Goal: Transaction & Acquisition: Purchase product/service

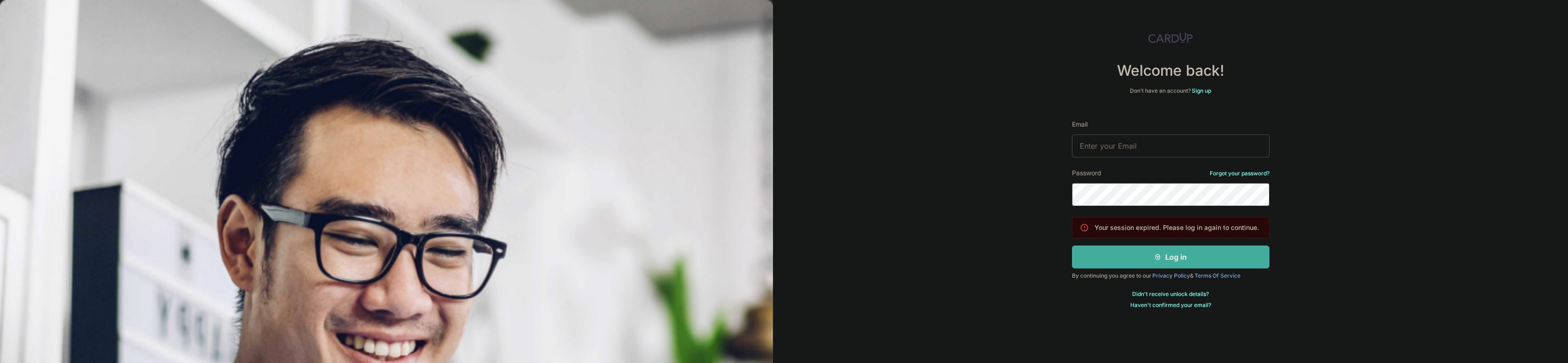
type input "cladstatue082@gmail.com"
click at [1157, 254] on icon "submit" at bounding box center [1158, 257] width 7 height 7
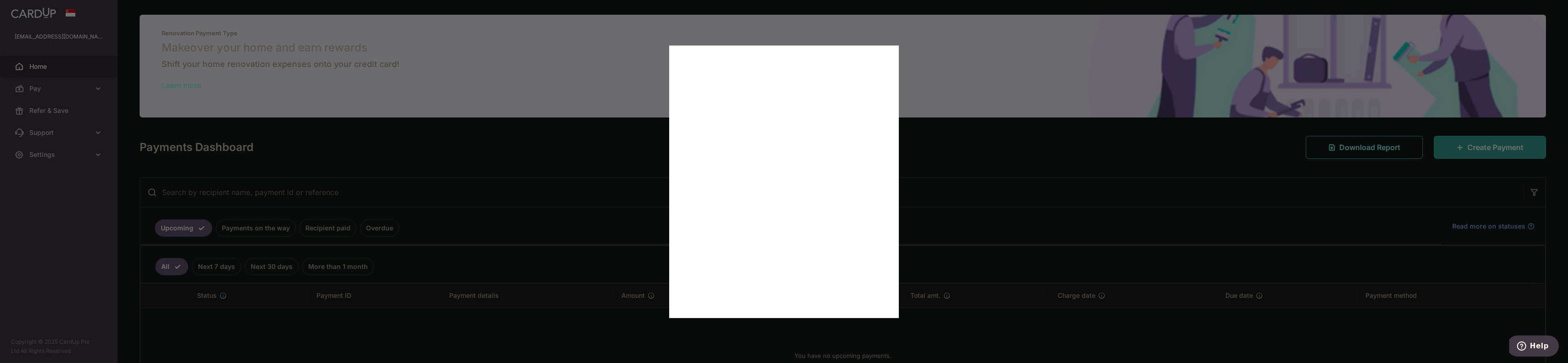
click at [592, 153] on div at bounding box center [792, 183] width 1584 height 367
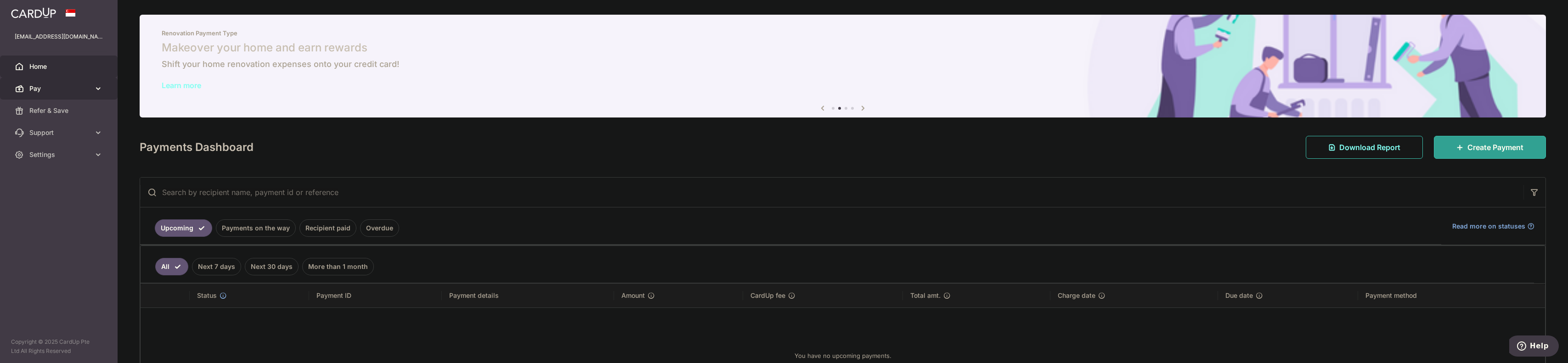
click at [85, 87] on span "Pay" at bounding box center [60, 88] width 61 height 9
click at [53, 109] on span "Payments" at bounding box center [60, 110] width 61 height 9
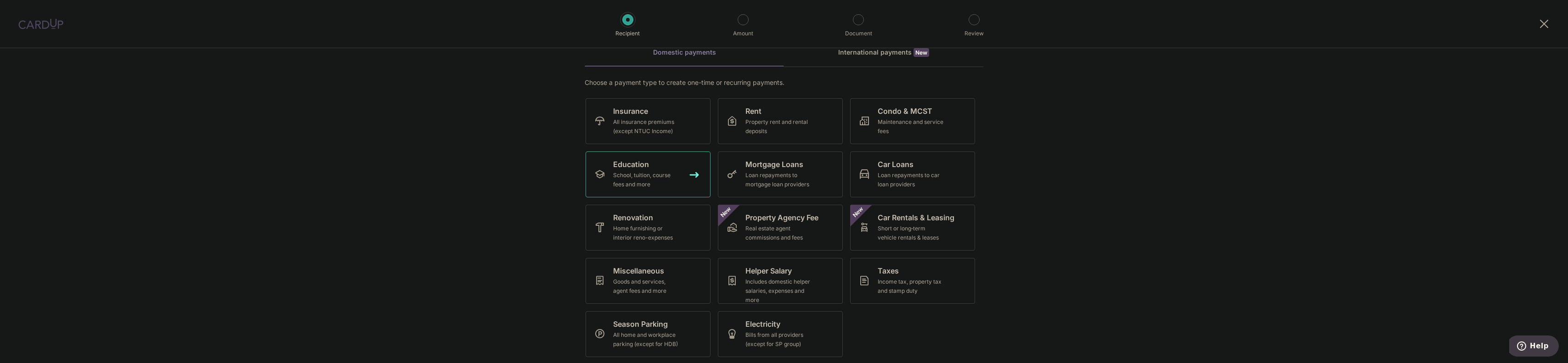
scroll to position [47, 0]
click at [614, 120] on div "All insurance premiums (except NTUC Income)" at bounding box center [646, 126] width 66 height 18
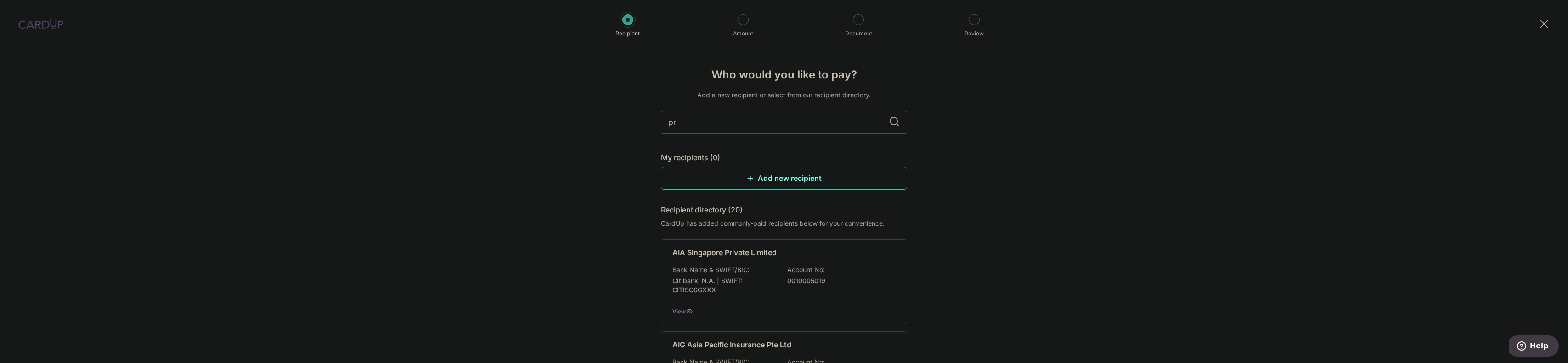
type input "pru"
click at [828, 277] on p "0105192961" at bounding box center [838, 280] width 103 height 9
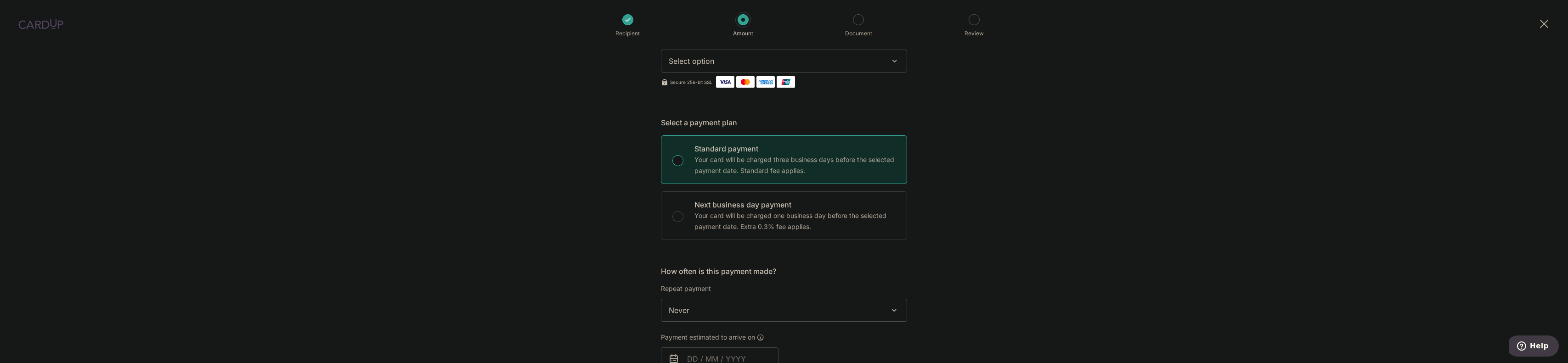
scroll to position [184, 0]
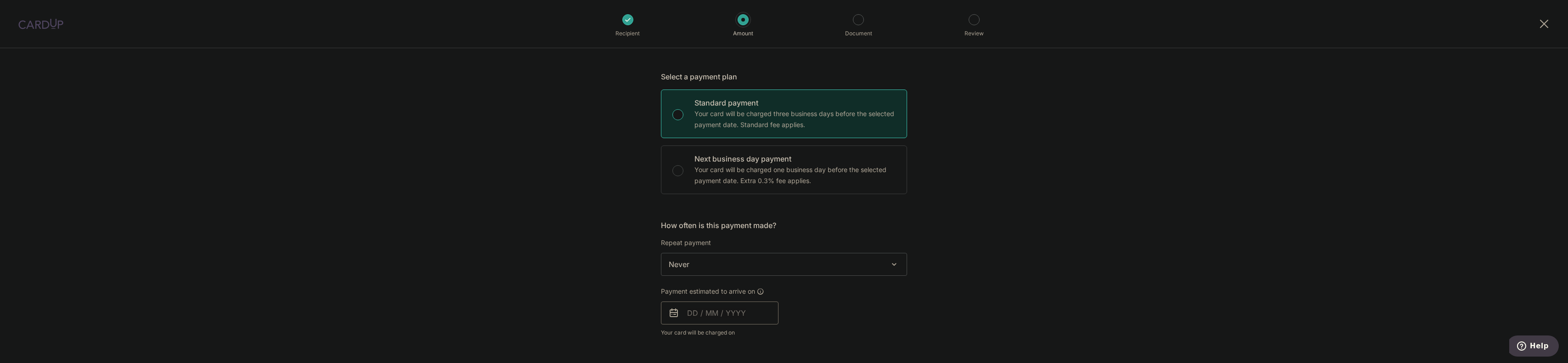
click at [689, 314] on input "text" at bounding box center [719, 313] width 117 height 23
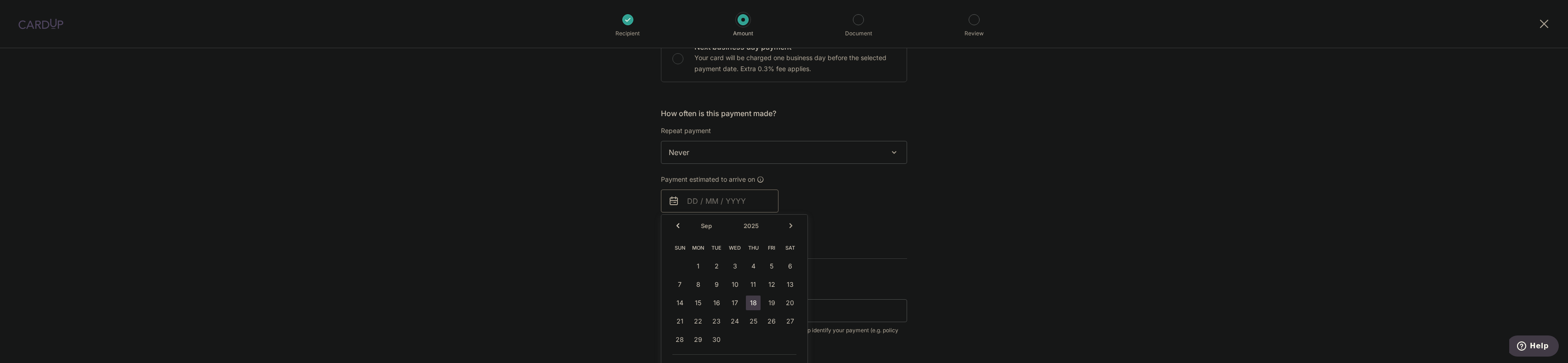
scroll to position [321, 0]
click at [1007, 212] on div "Tell us more about your payment Enter payment amount SGD Select Card Select opt…" at bounding box center [784, 142] width 1568 height 830
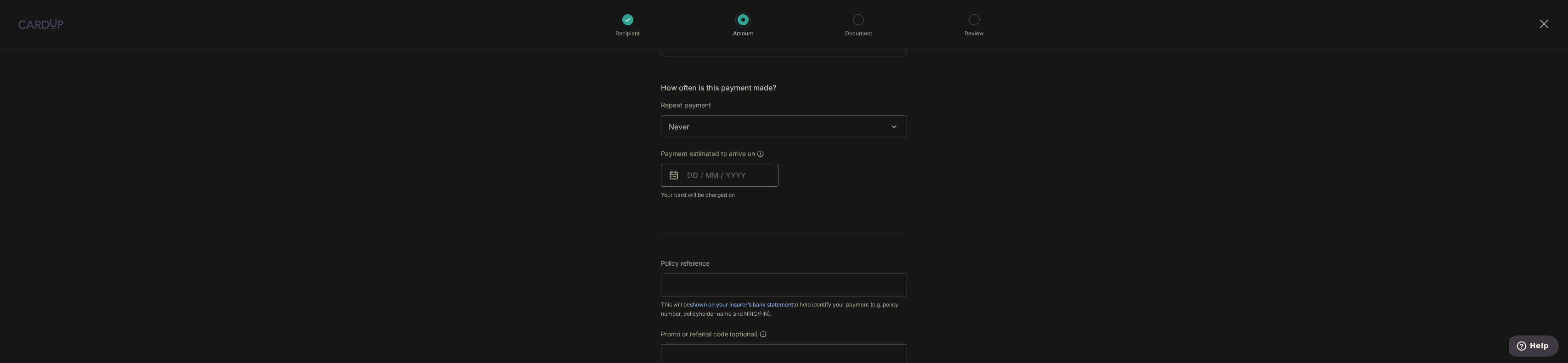
click at [691, 173] on input "text" at bounding box center [719, 175] width 117 height 23
click at [750, 275] on link "18" at bounding box center [753, 277] width 15 height 15
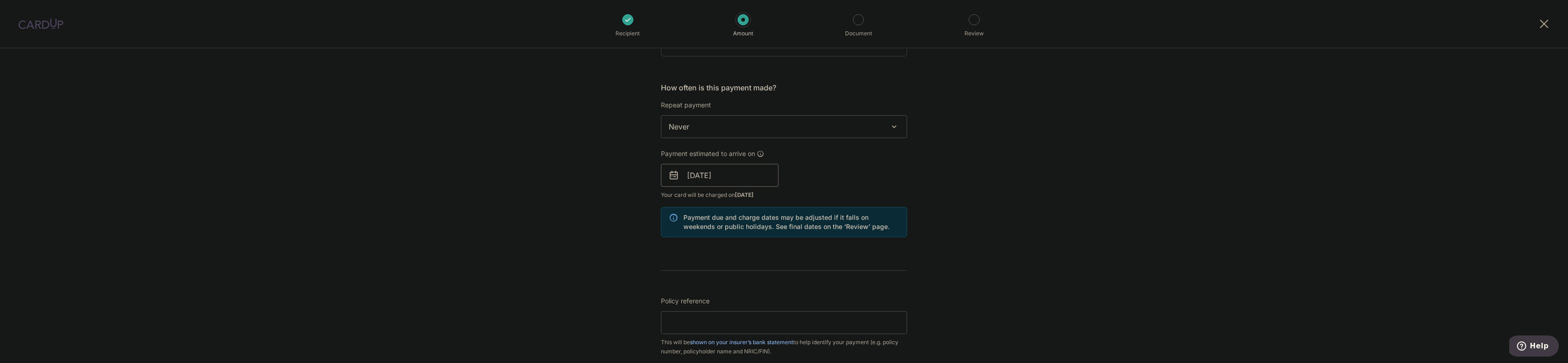
click at [743, 175] on input "18/09/2025" at bounding box center [719, 175] width 117 height 23
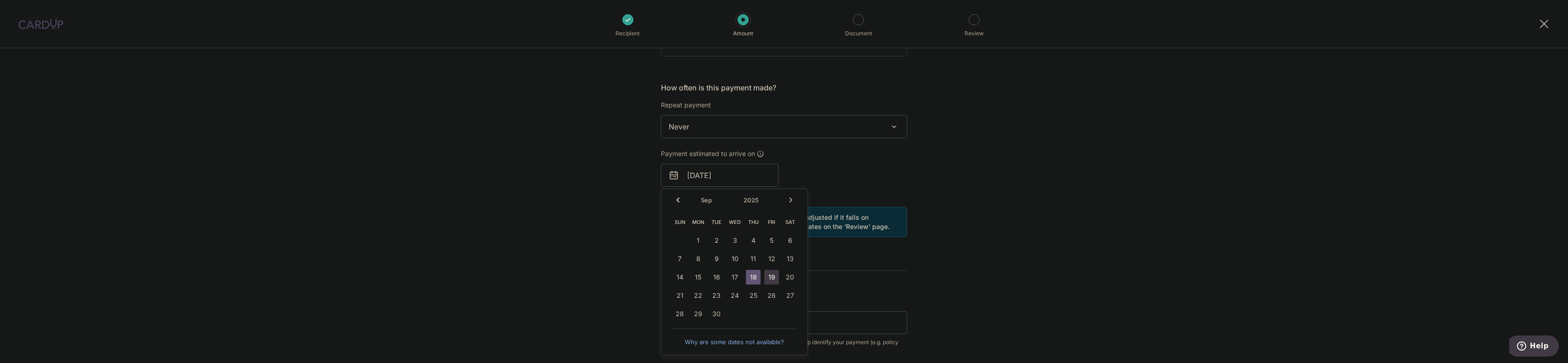
click at [771, 275] on link "19" at bounding box center [772, 277] width 15 height 15
type input "[DATE]"
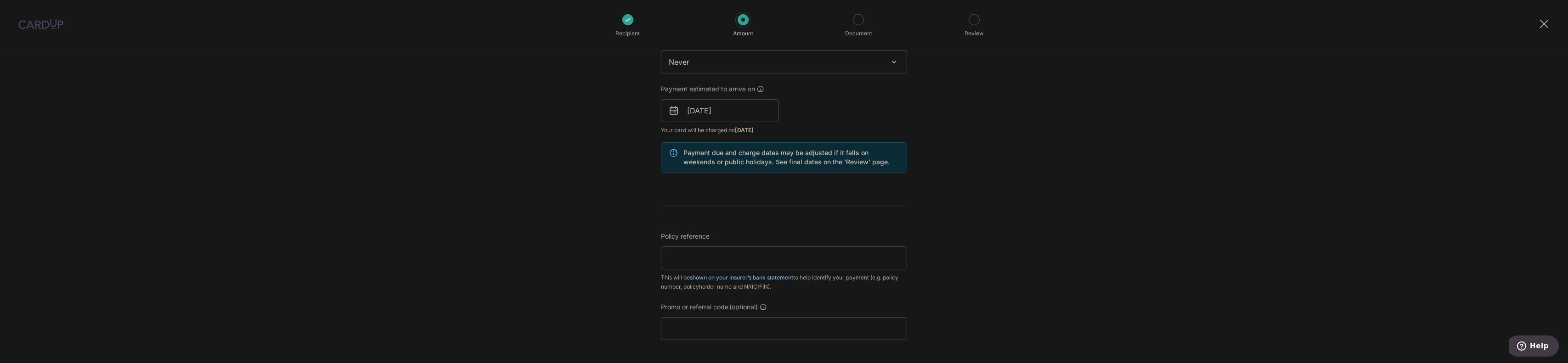
scroll to position [413, 0]
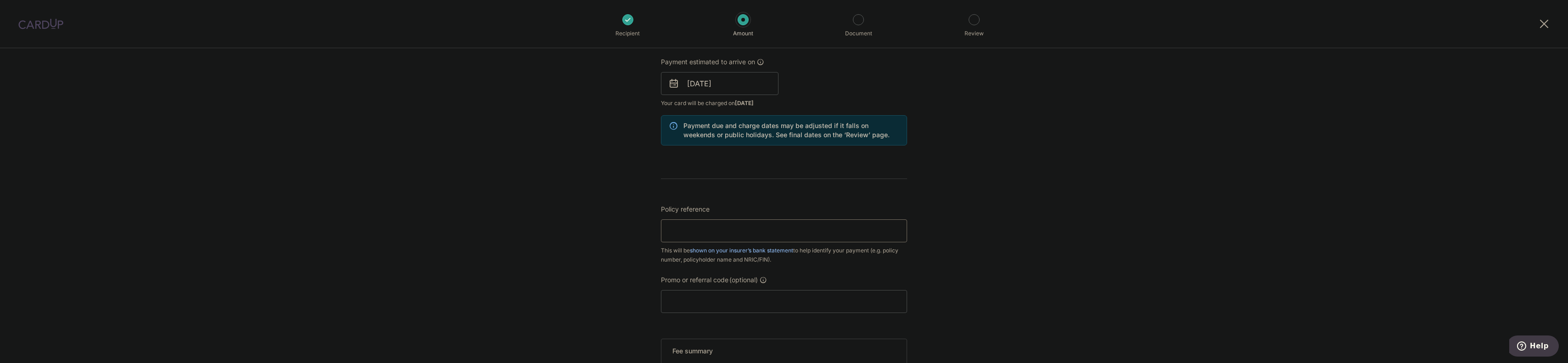
paste input "86030869"
type input "86030869"
click at [689, 300] on input "Promo or referral code (optional)" at bounding box center [784, 302] width 246 height 23
paste input "OCBC195"
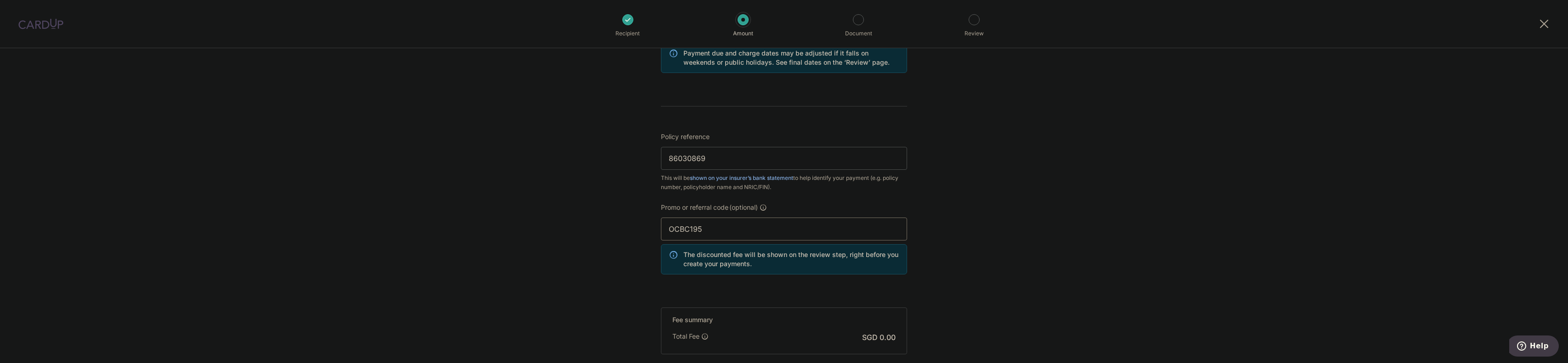
scroll to position [592, 0]
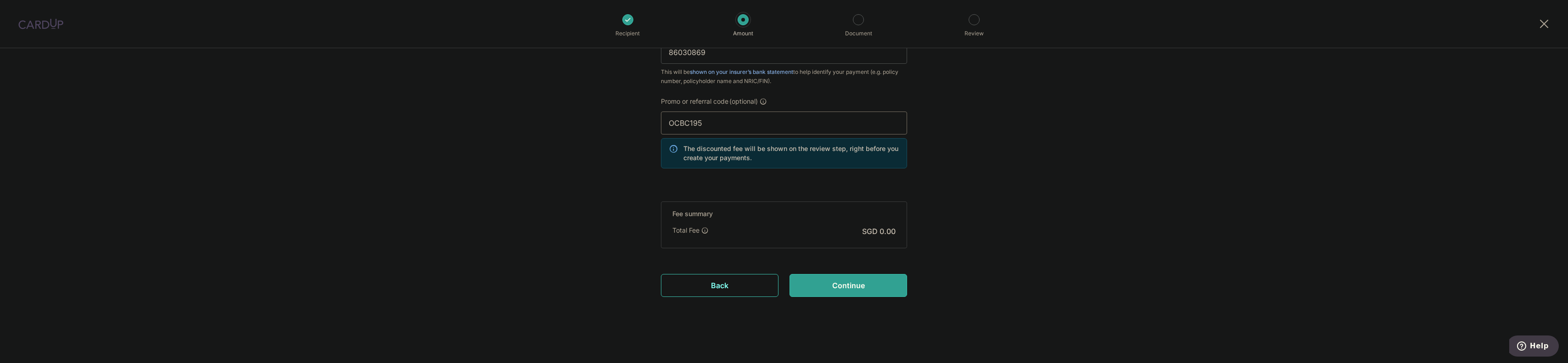
type input "OCBC195"
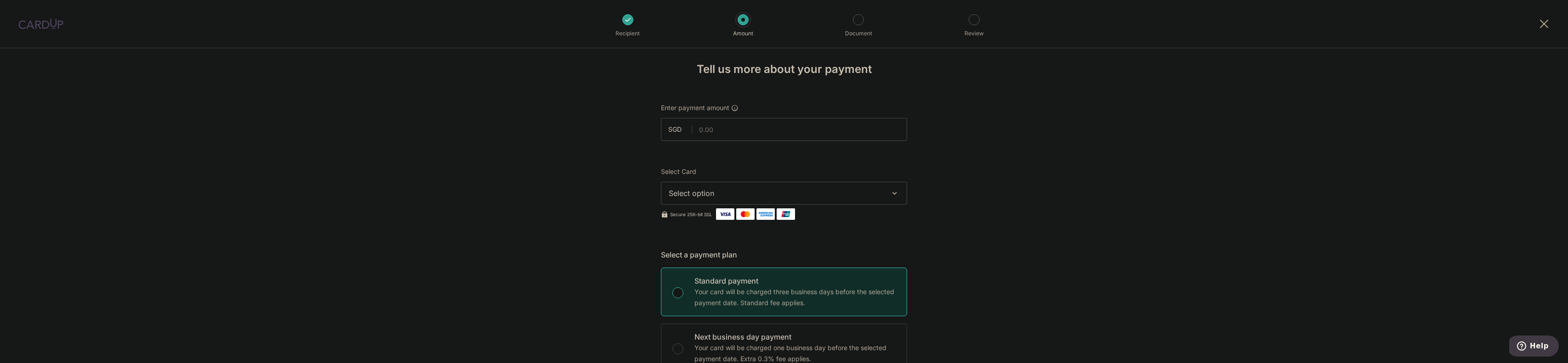
scroll to position [0, 0]
click at [750, 136] on input "text" at bounding box center [784, 135] width 246 height 23
type input "45,000.00"
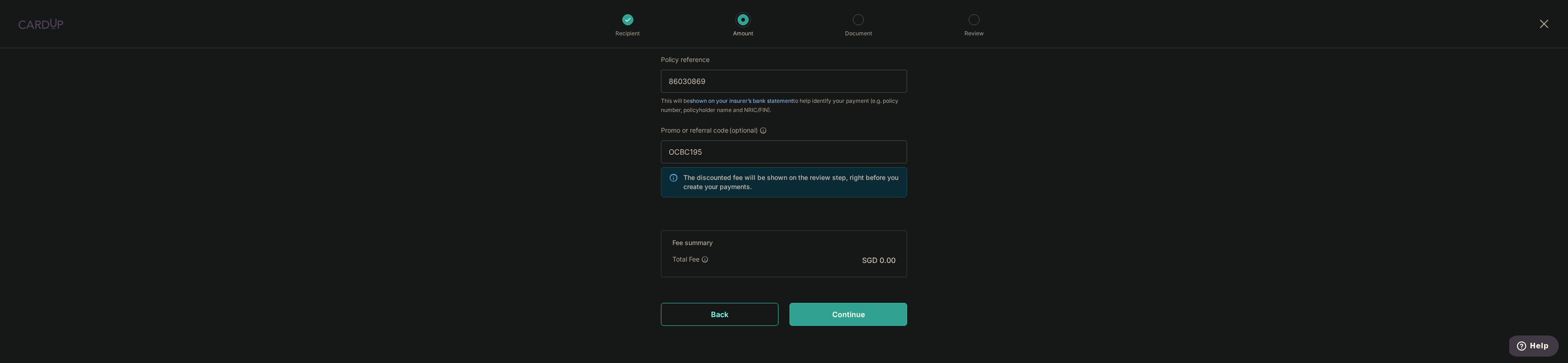
scroll to position [592, 0]
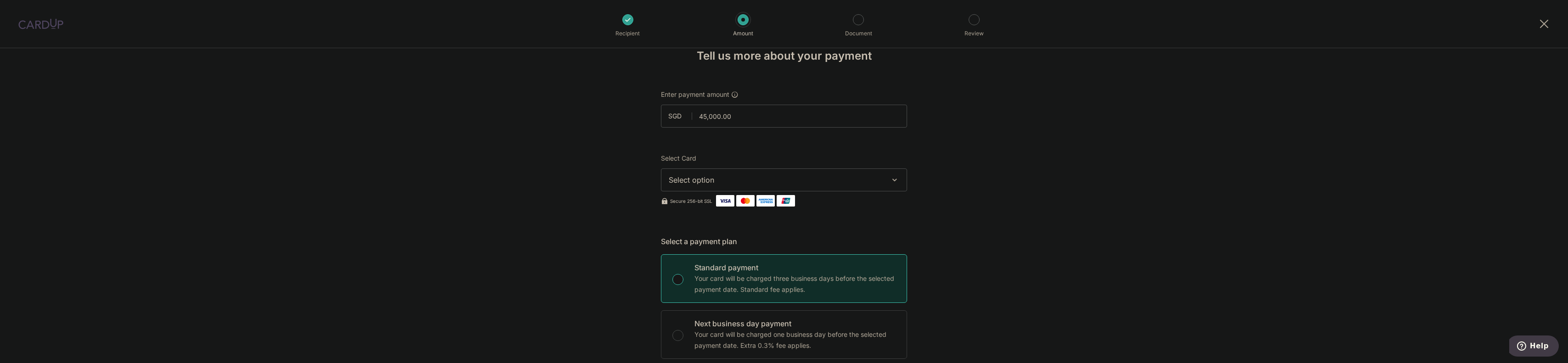
scroll to position [0, 0]
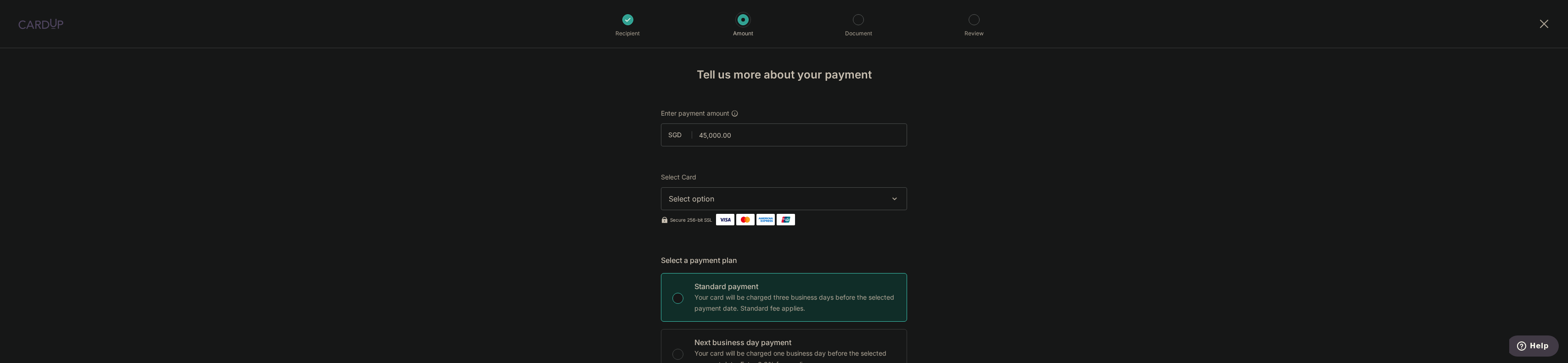
click at [761, 199] on span "Select option" at bounding box center [776, 199] width 214 height 11
drag, startPoint x: 744, startPoint y: 262, endPoint x: 763, endPoint y: 258, distance: 19.4
click at [744, 262] on span "**** 1131" at bounding box center [784, 264] width 231 height 11
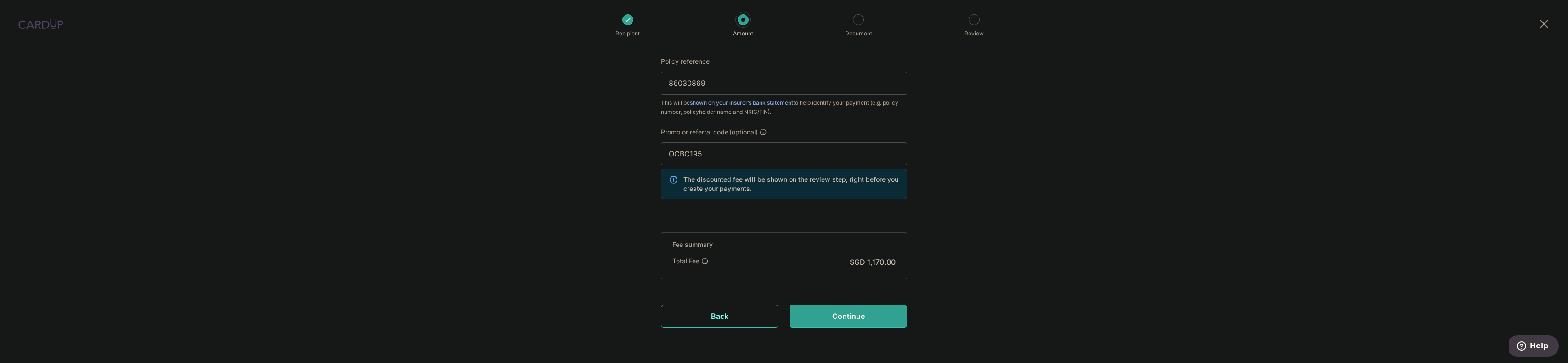
scroll to position [592, 0]
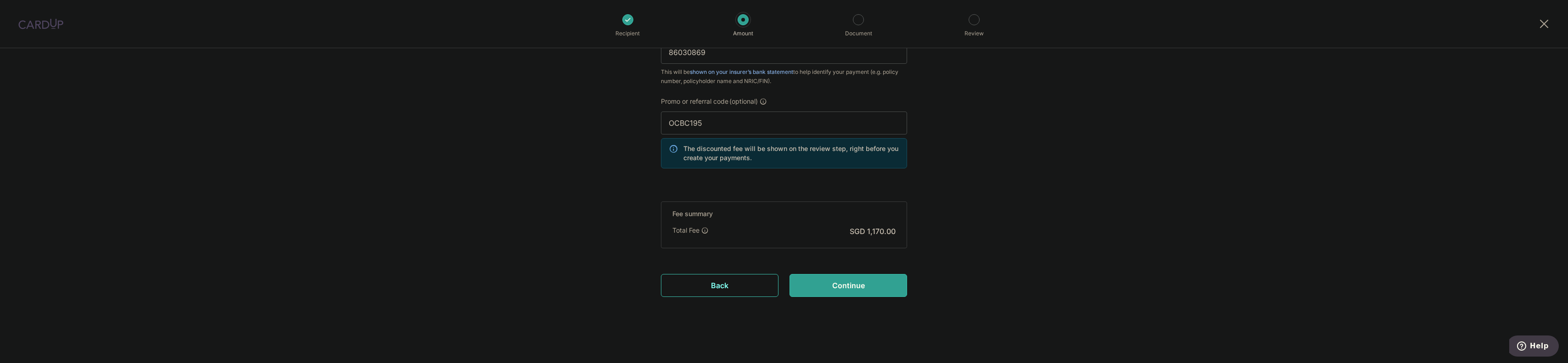
click at [845, 281] on input "Continue" at bounding box center [848, 285] width 117 height 23
type input "Create Schedule"
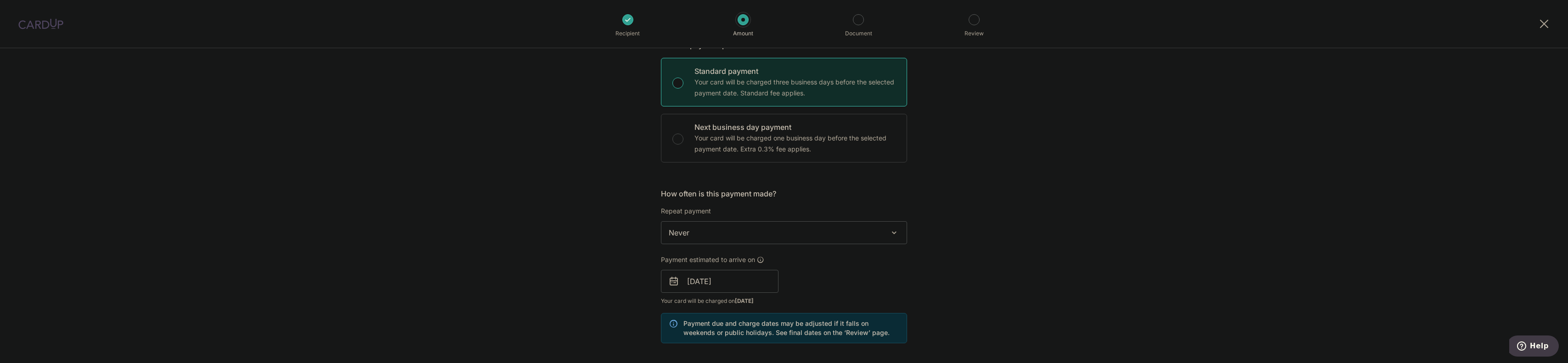
scroll to position [229, 0]
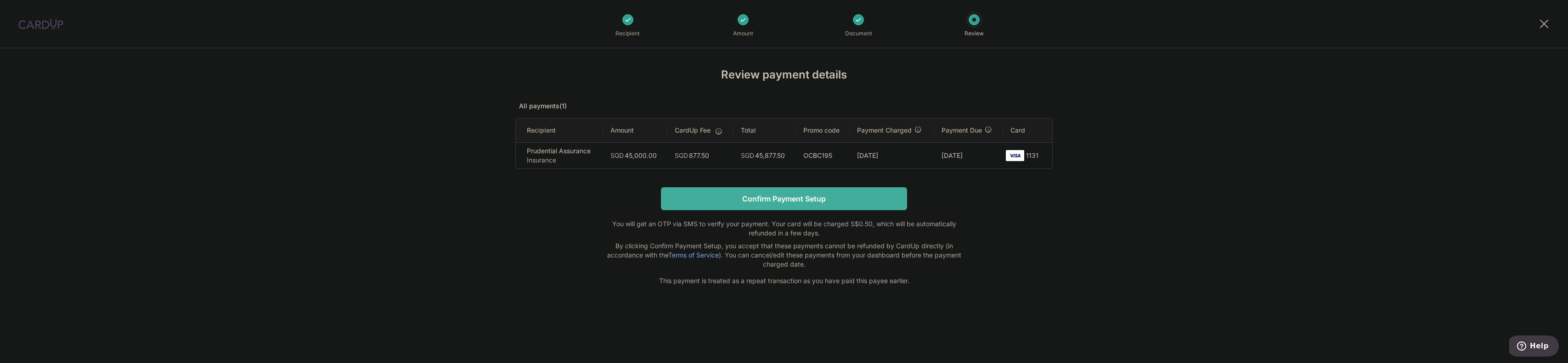
click at [807, 192] on input "Confirm Payment Setup" at bounding box center [784, 199] width 246 height 23
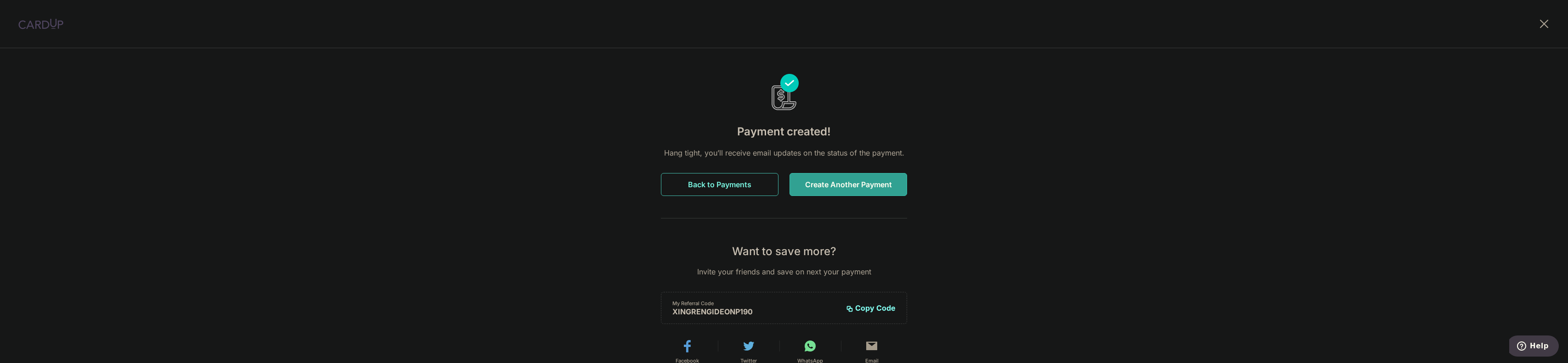
click at [718, 185] on button "Back to Payments" at bounding box center [719, 184] width 117 height 23
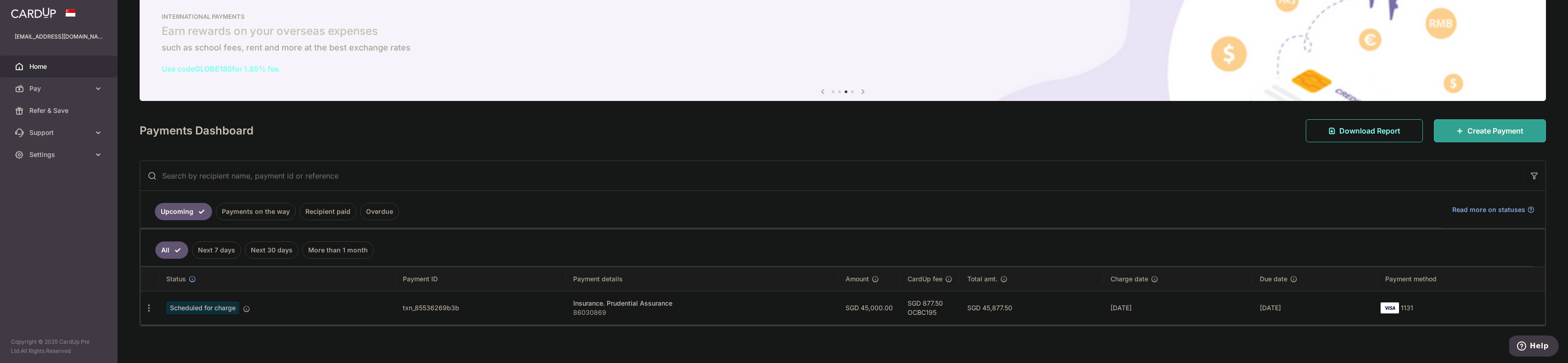
scroll to position [19, 0]
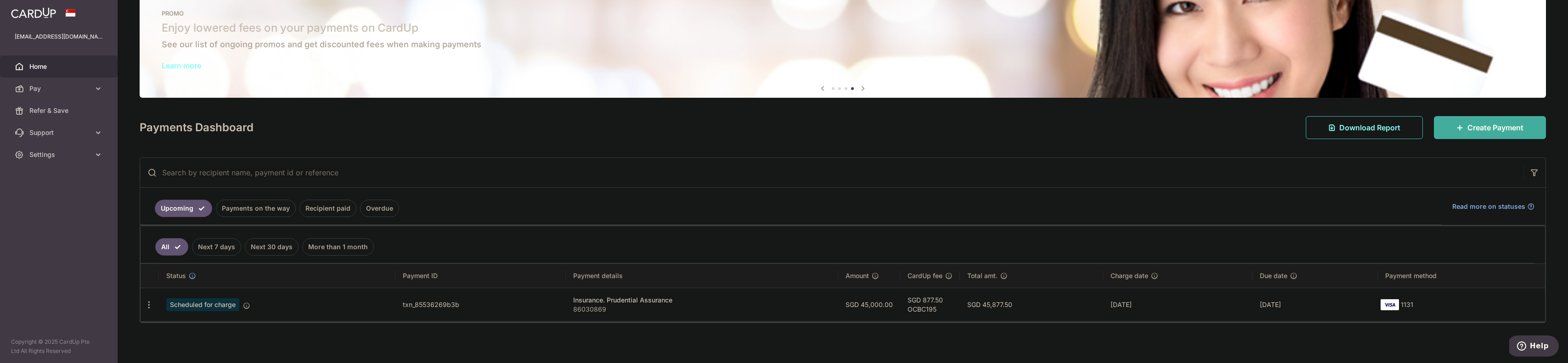
click at [1478, 128] on span "Create Payment" at bounding box center [1496, 128] width 56 height 11
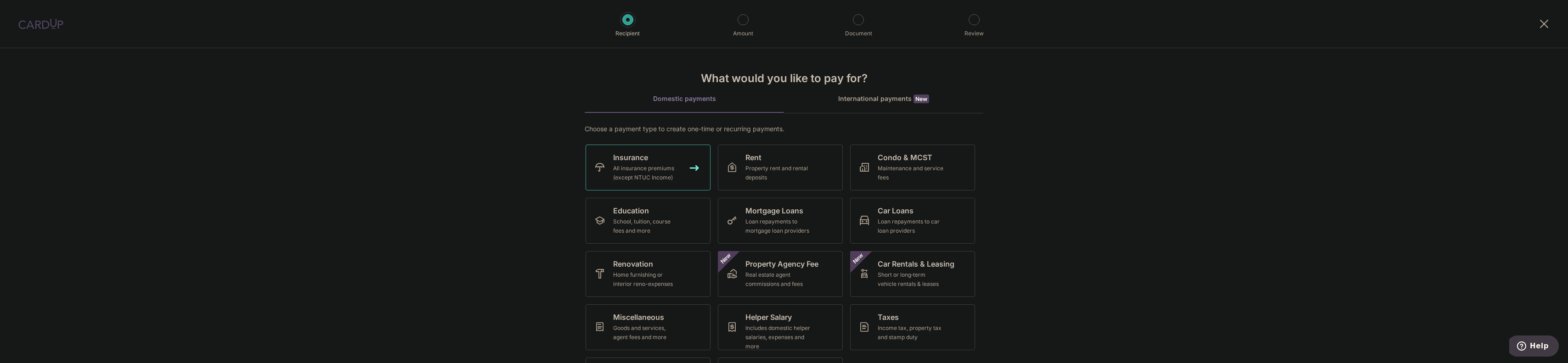
click at [645, 167] on div "All insurance premiums (except NTUC Income)" at bounding box center [646, 173] width 66 height 18
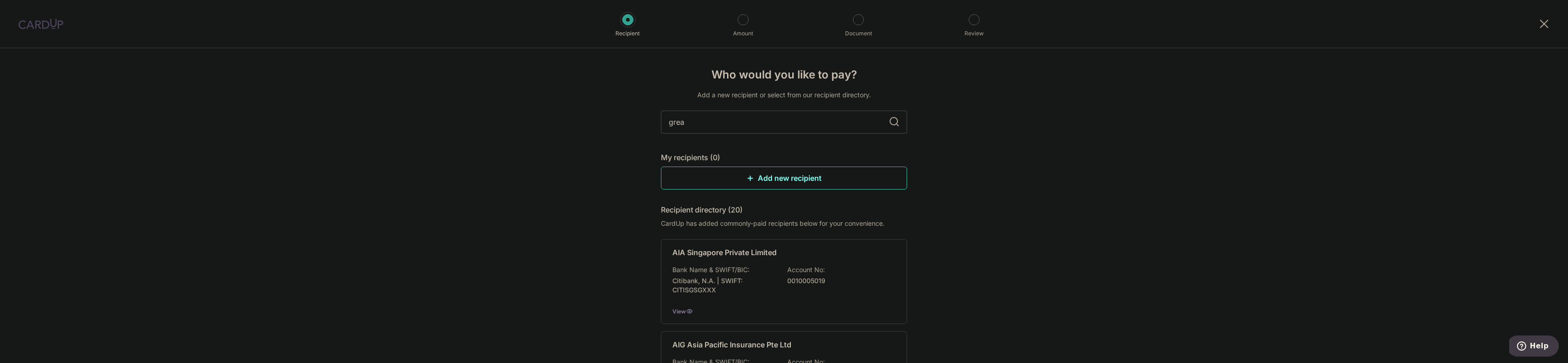
type input "great"
click at [783, 280] on div "Bank Name & SWIFT/BIC: Oversea Chinese Banking Corporation Limited | SWIFT: OCB…" at bounding box center [784, 284] width 223 height 38
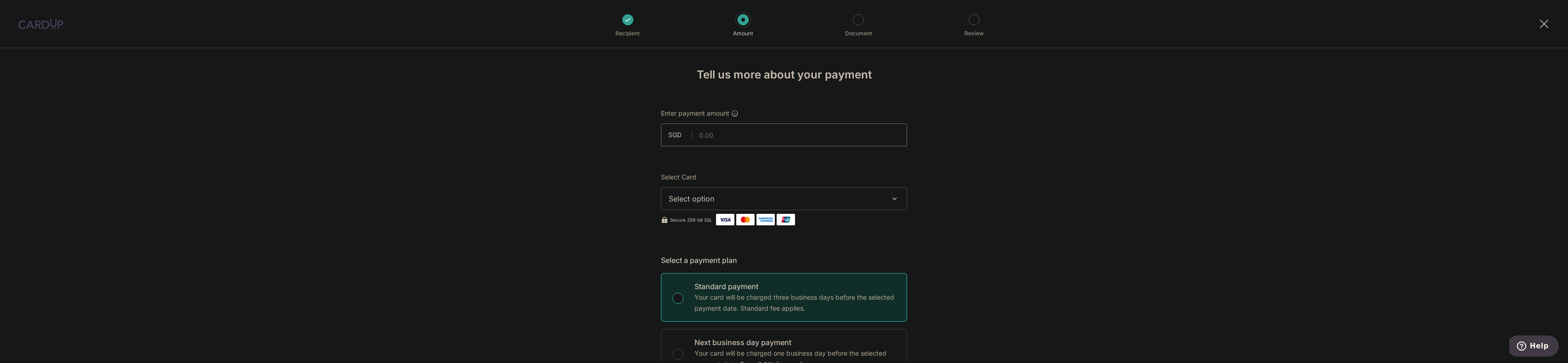
click at [732, 132] on input "text" at bounding box center [784, 135] width 246 height 23
click at [741, 139] on input "text" at bounding box center [784, 135] width 246 height 23
click at [719, 140] on input "text" at bounding box center [784, 135] width 246 height 23
type input "12,000.05"
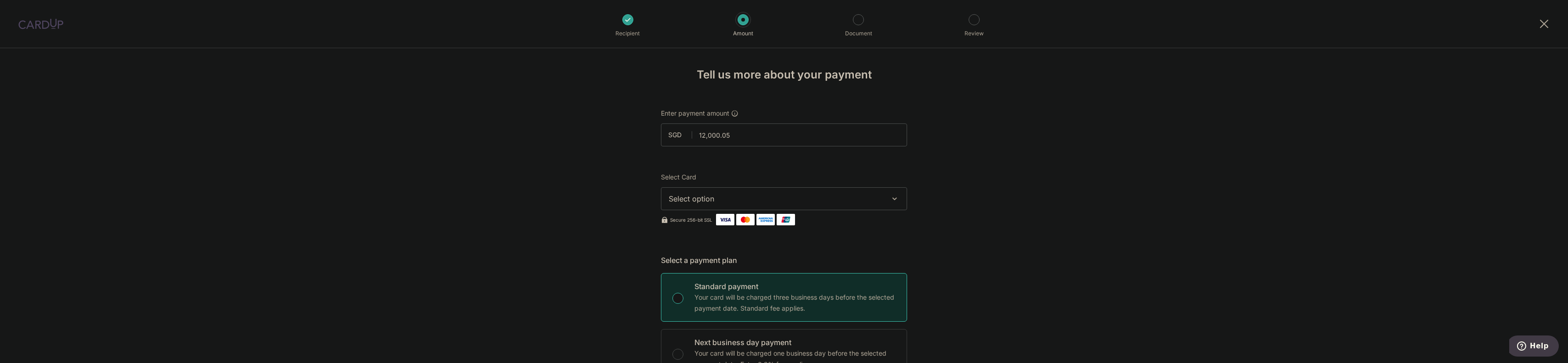
click at [886, 194] on button "Select option" at bounding box center [784, 199] width 246 height 23
click at [719, 268] on span "**** 1131" at bounding box center [784, 264] width 231 height 11
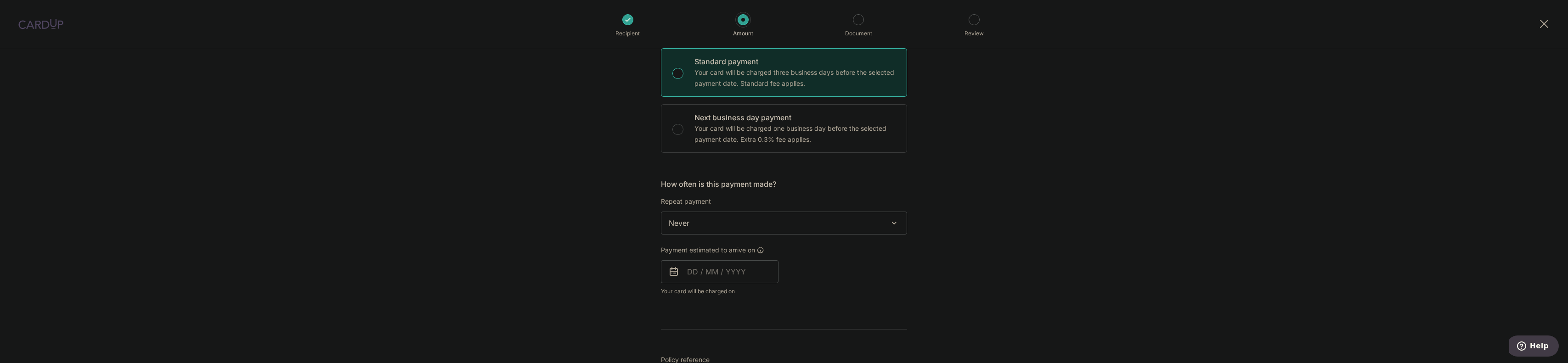
scroll to position [229, 0]
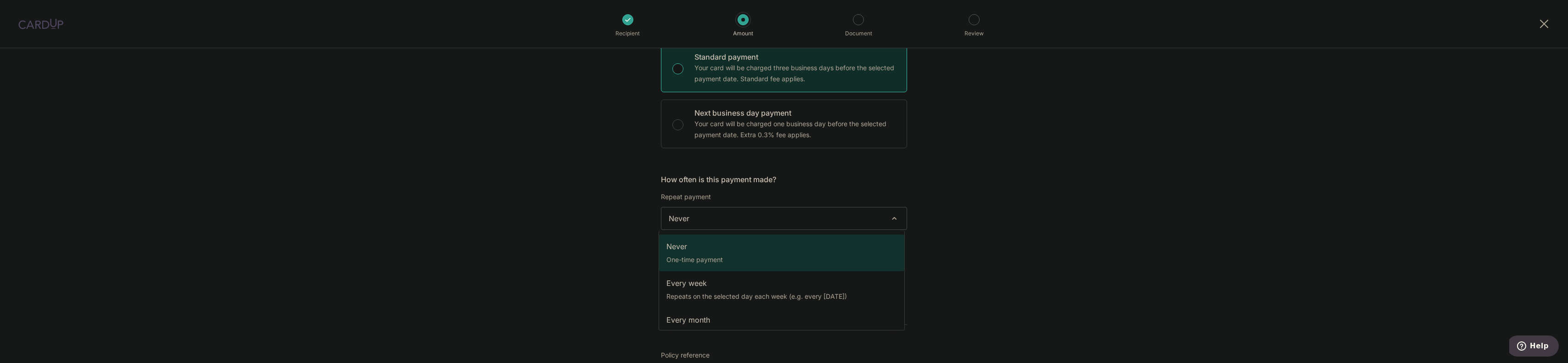
click at [884, 215] on span "Never" at bounding box center [784, 218] width 245 height 22
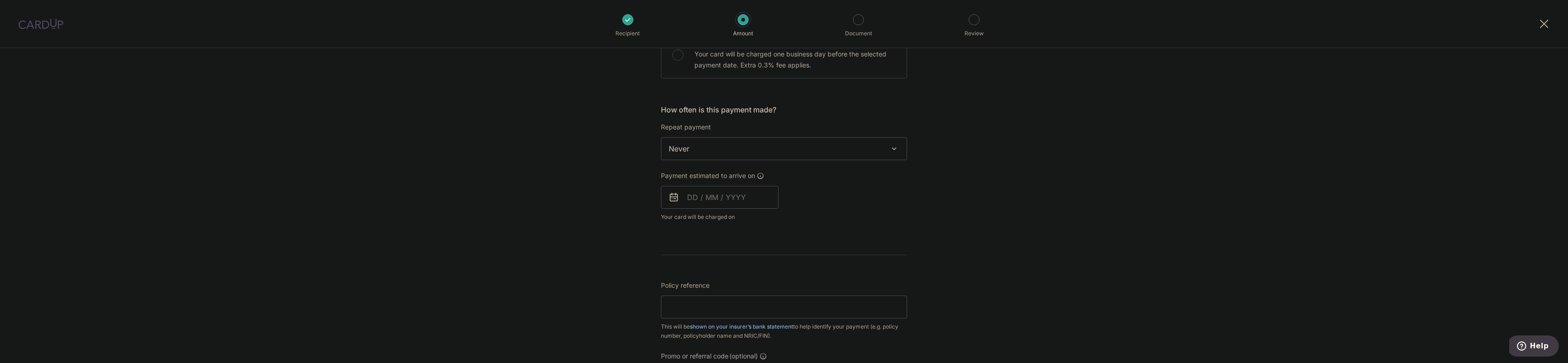
scroll to position [321, 0]
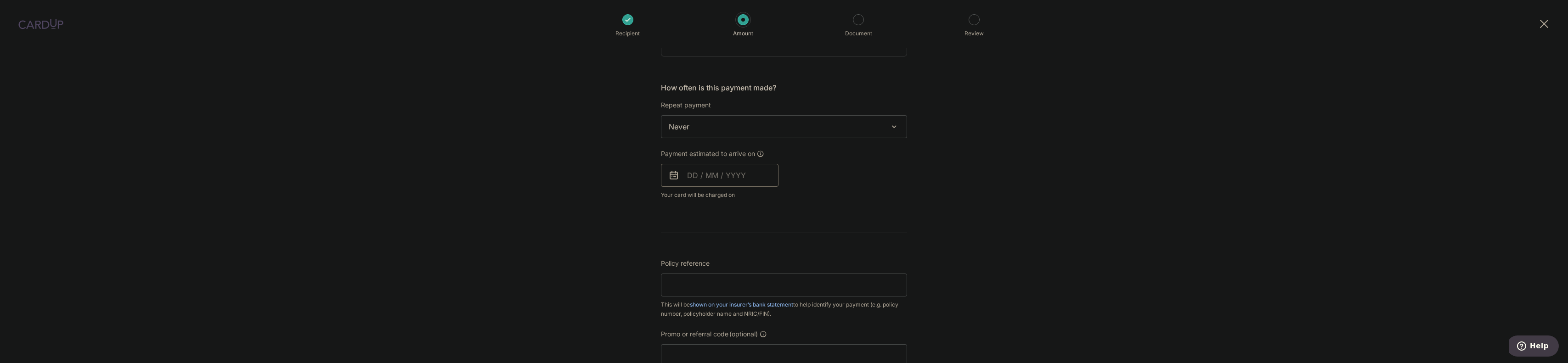
click at [697, 176] on input "text" at bounding box center [719, 175] width 117 height 23
click at [754, 274] on link "18" at bounding box center [753, 277] width 15 height 15
type input "[DATE]"
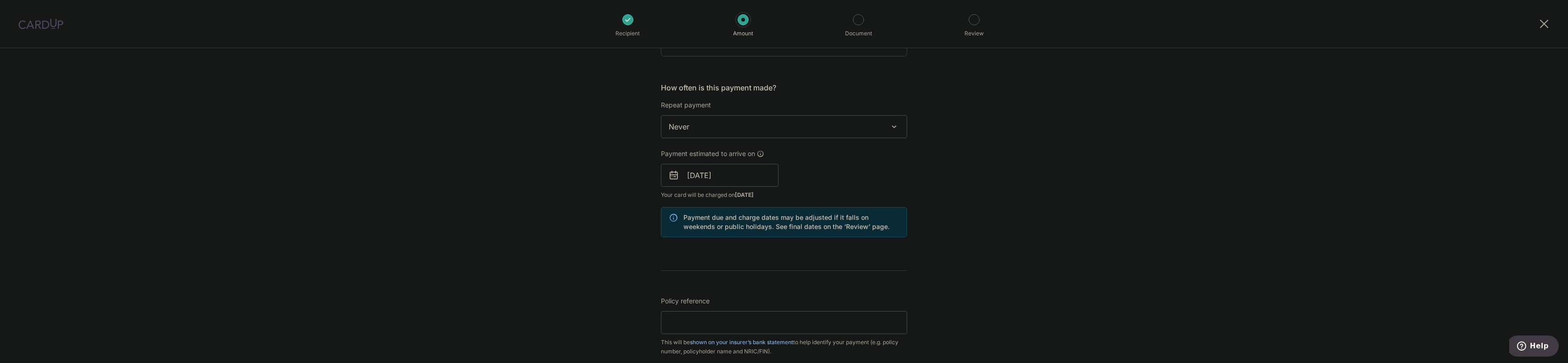
scroll to position [413, 0]
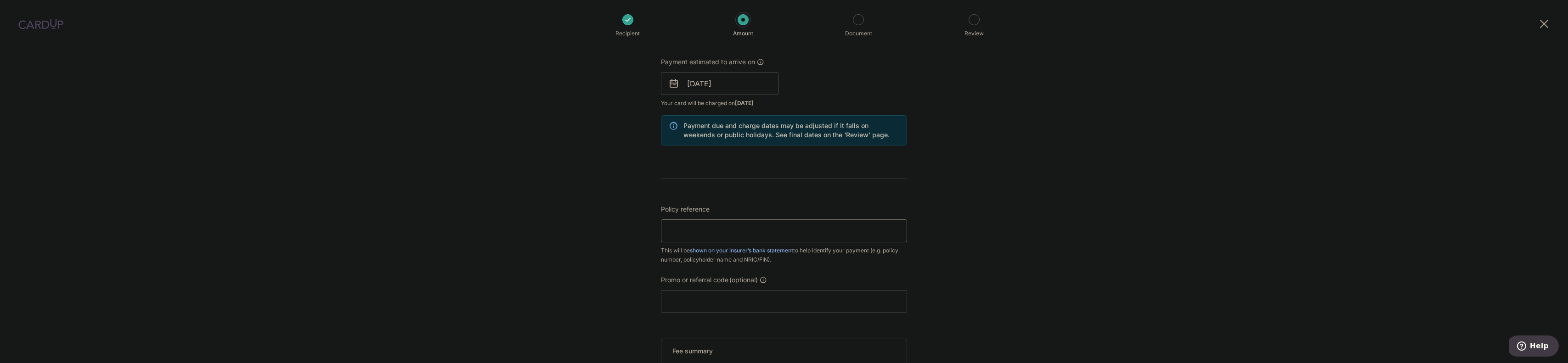
click at [706, 237] on input "Policy reference" at bounding box center [784, 231] width 246 height 23
click at [699, 231] on input "Policy reference" at bounding box center [784, 231] width 246 height 23
type input "0246562280"
click at [682, 306] on input "Promo or referral code (optional)" at bounding box center [784, 302] width 246 height 23
paste input "OCBC195"
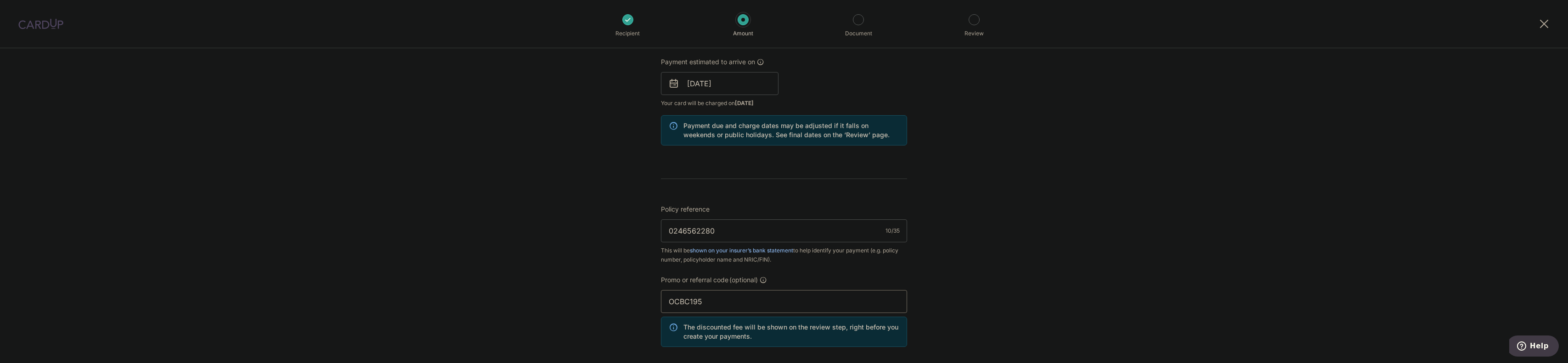
type input "OCBC195"
click at [573, 286] on div "Tell us more about your payment Enter payment amount SGD 12,000.05 12000.05 Sel…" at bounding box center [784, 89] width 1568 height 909
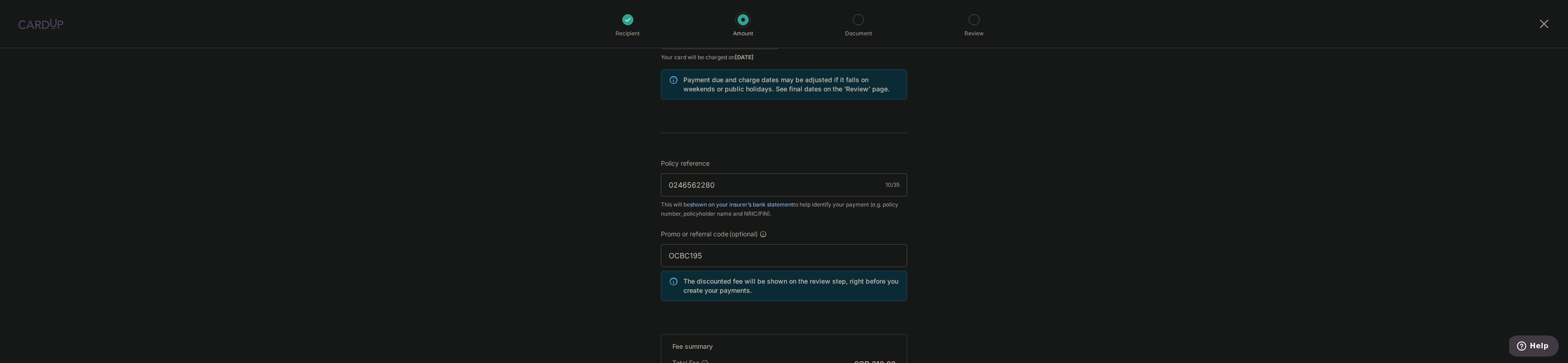
scroll to position [592, 0]
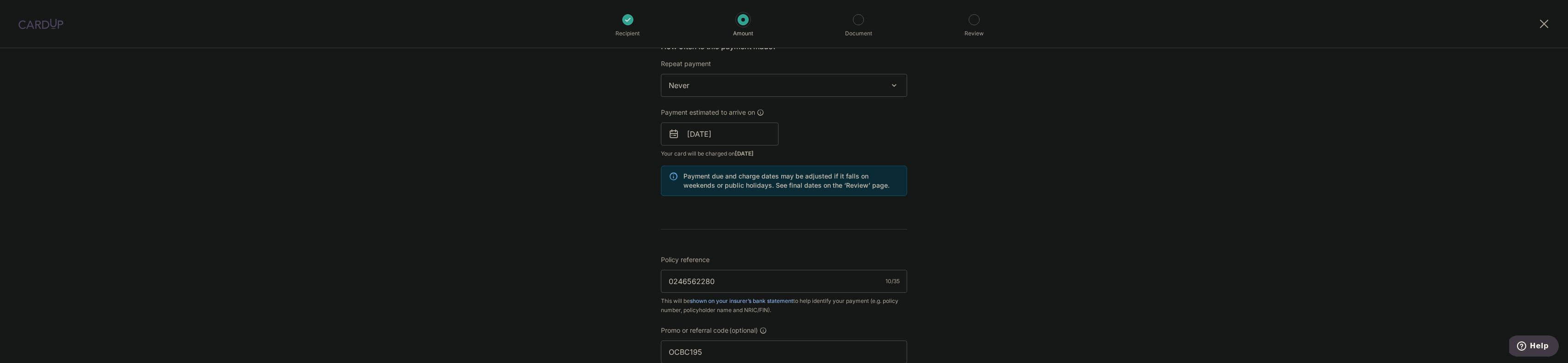
scroll to position [546, 0]
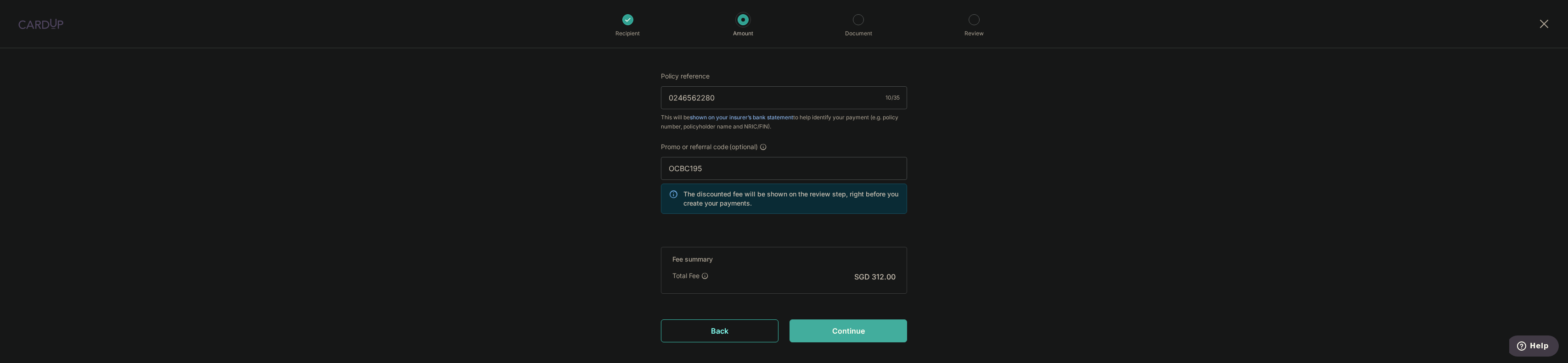
click at [833, 327] on input "Continue" at bounding box center [848, 331] width 117 height 23
type input "Create Schedule"
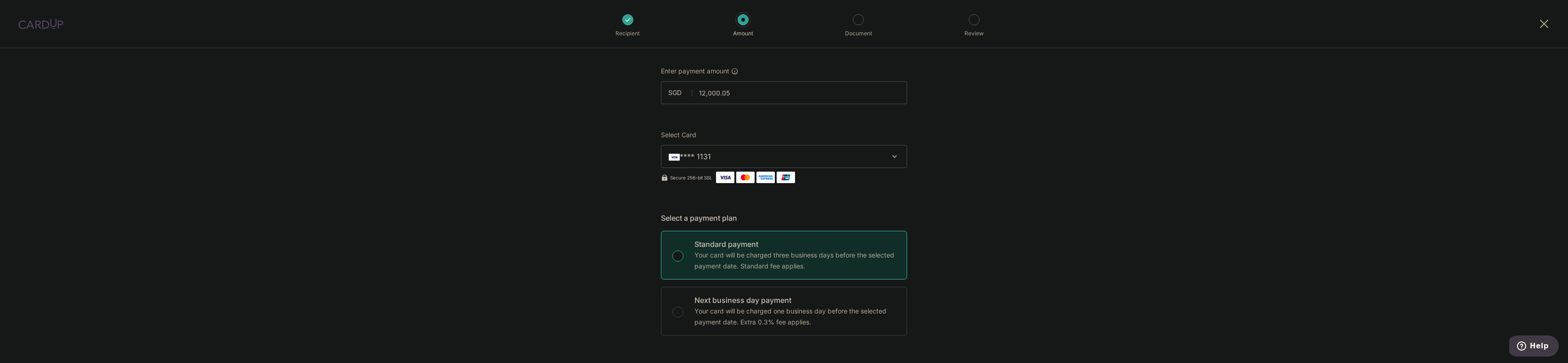
scroll to position [41, 0]
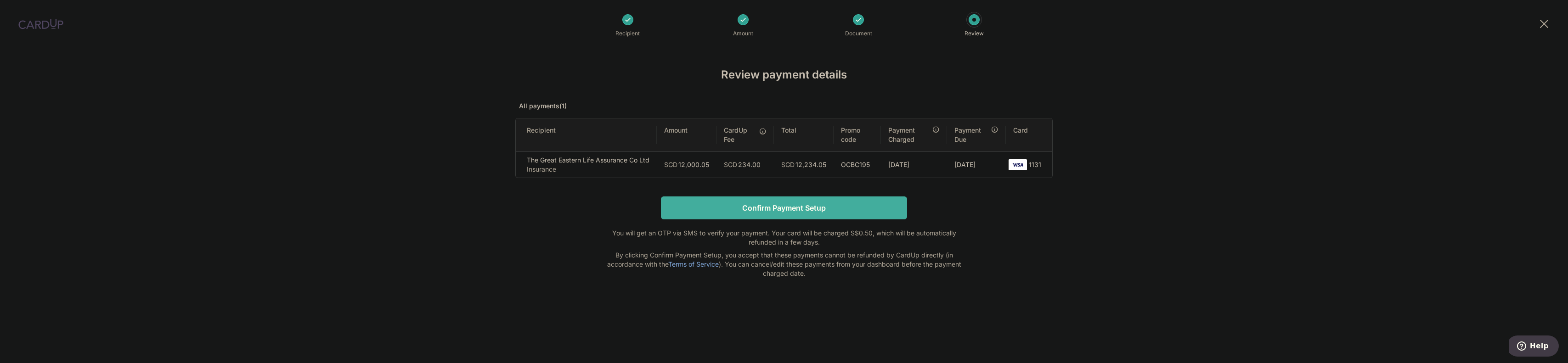
click at [814, 206] on input "Confirm Payment Setup" at bounding box center [784, 208] width 246 height 23
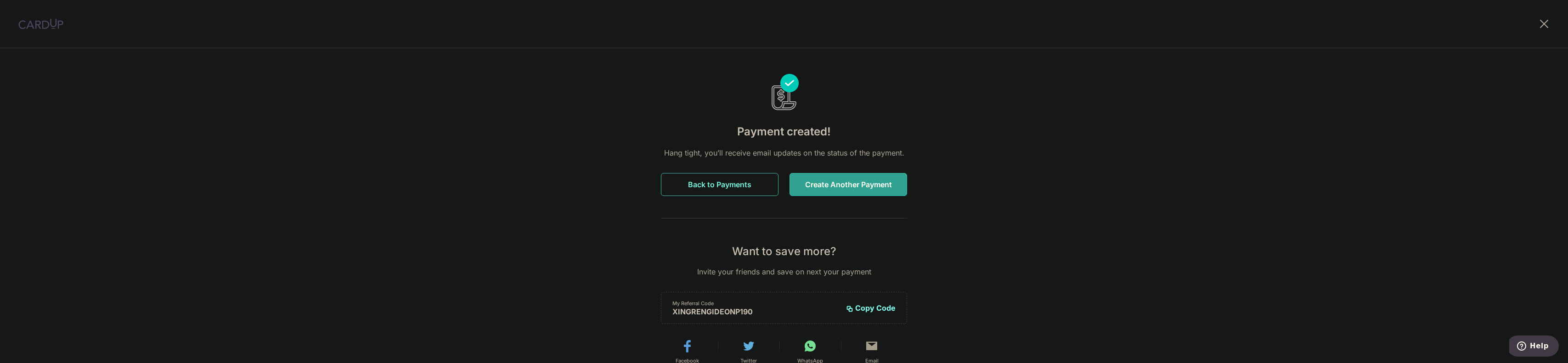
click at [701, 185] on button "Back to Payments" at bounding box center [719, 184] width 117 height 23
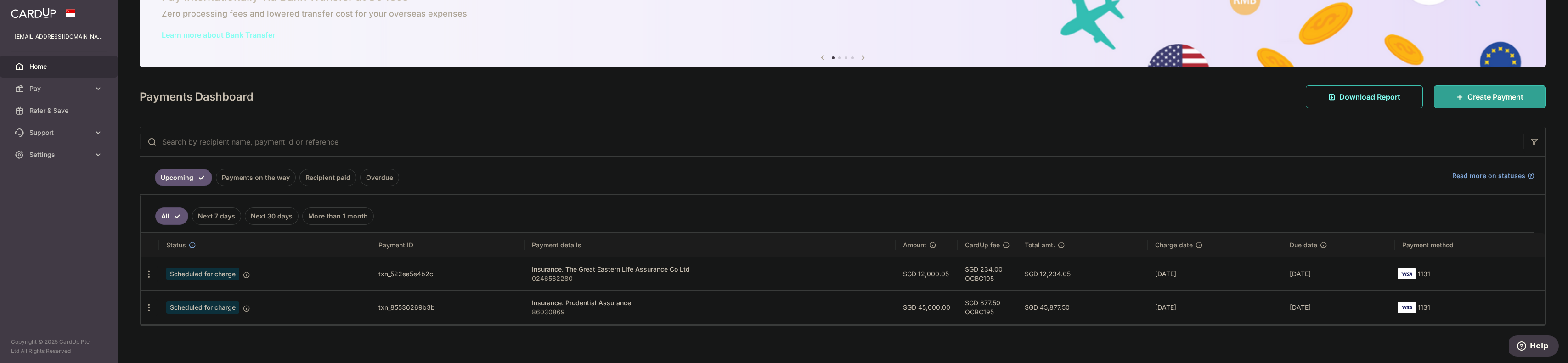
scroll to position [54, 0]
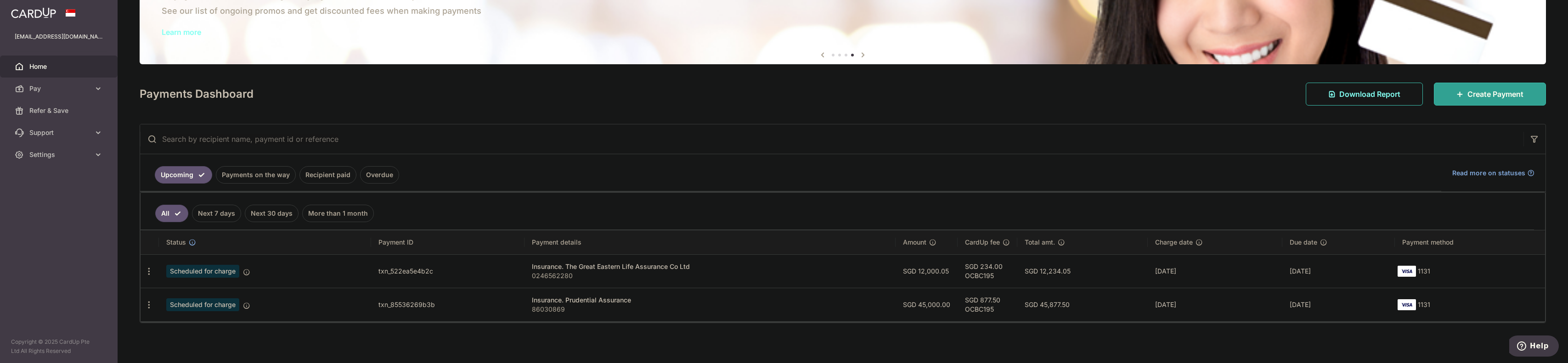
click at [822, 338] on div "× Pause Schedule Pause all future payments in this series Pause just this one p…" at bounding box center [842, 181] width 1451 height 363
